Goal: Transaction & Acquisition: Purchase product/service

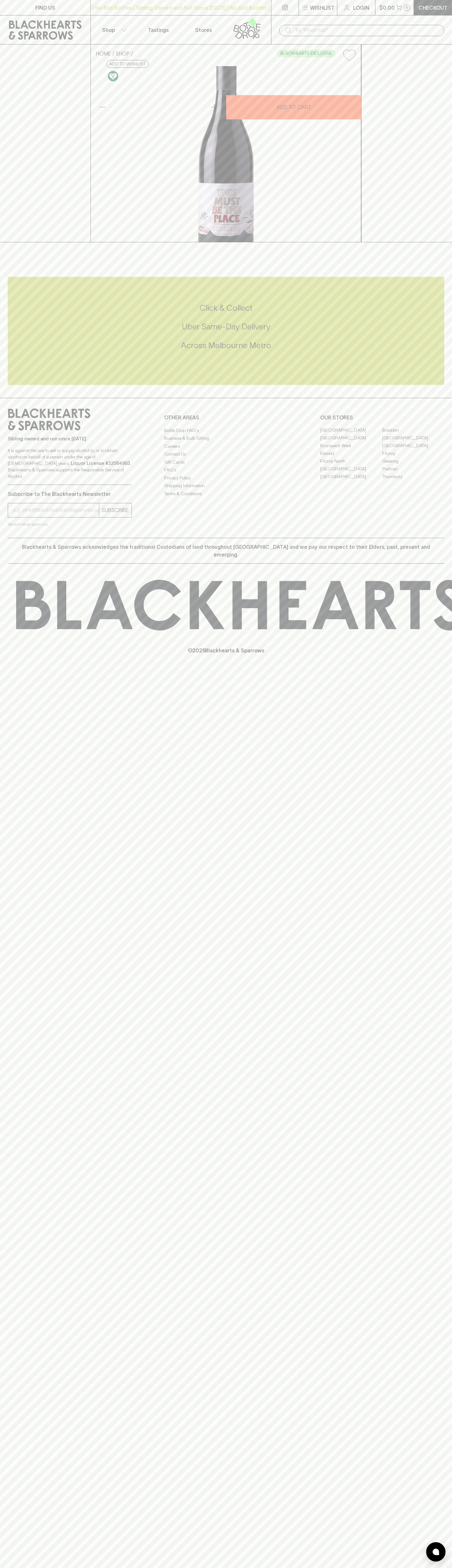
click at [221, 1] on div "| No Bad Bottles | Sibling Owned and Run Since [DATE] | No Bad Bottles | Siblin…" at bounding box center [180, 7] width 181 height 15
click at [445, 1211] on div "FIND US | No Bad Bottles | Sibling Owned and Run Since [DATE] | No Bad Bottles …" at bounding box center [226, 784] width 452 height 1568
click at [362, 1567] on html "FIND US | No Bad Bottles | Sibling Owned and Run Since [DATE] | No Bad Bottles …" at bounding box center [226, 784] width 452 height 1568
click at [12, 1480] on div "FIND US | No Bad Bottles | Sibling Owned and Run Since [DATE] | No Bad Bottles …" at bounding box center [226, 784] width 452 height 1568
